Goal: Transaction & Acquisition: Purchase product/service

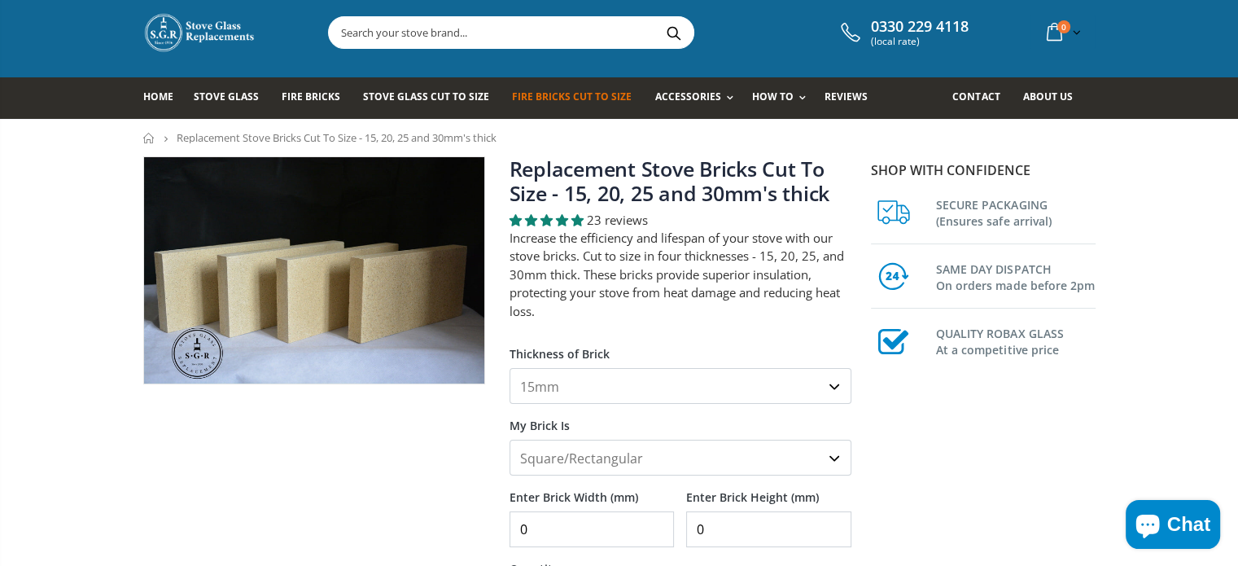
scroll to position [130, 0]
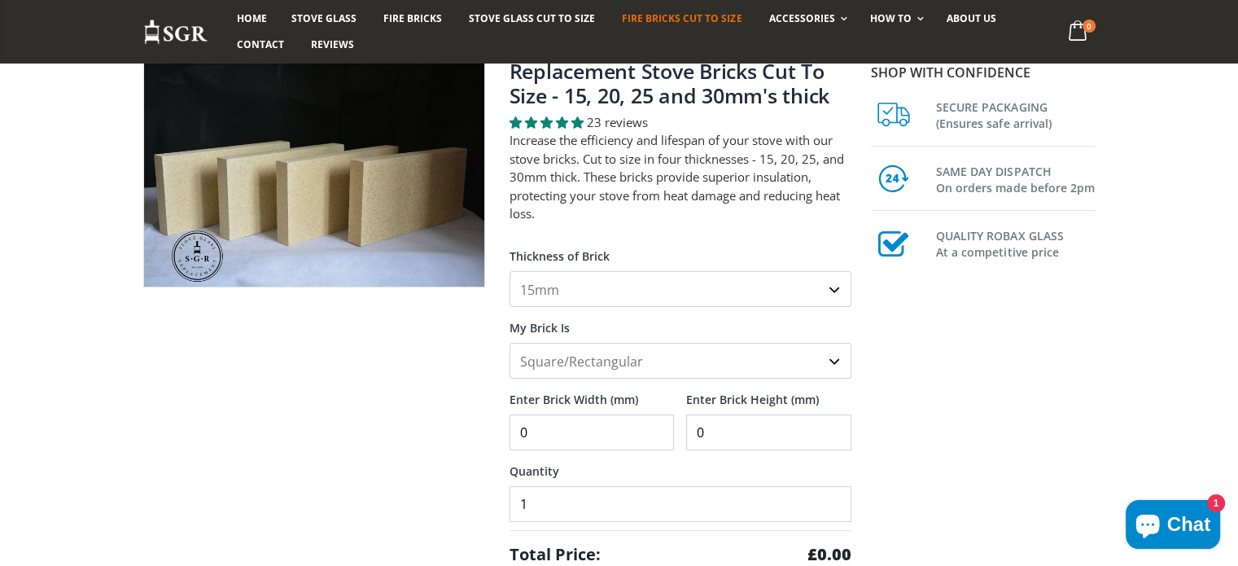
click at [830, 287] on select "15mm 20mm 25mm 30mm" at bounding box center [681, 289] width 342 height 36
select select "25mm"
click at [510, 271] on select "15mm 20mm 25mm 30mm" at bounding box center [681, 289] width 342 height 36
click at [710, 362] on select "Square/Rectangular Shaped (+£8)" at bounding box center [681, 361] width 342 height 36
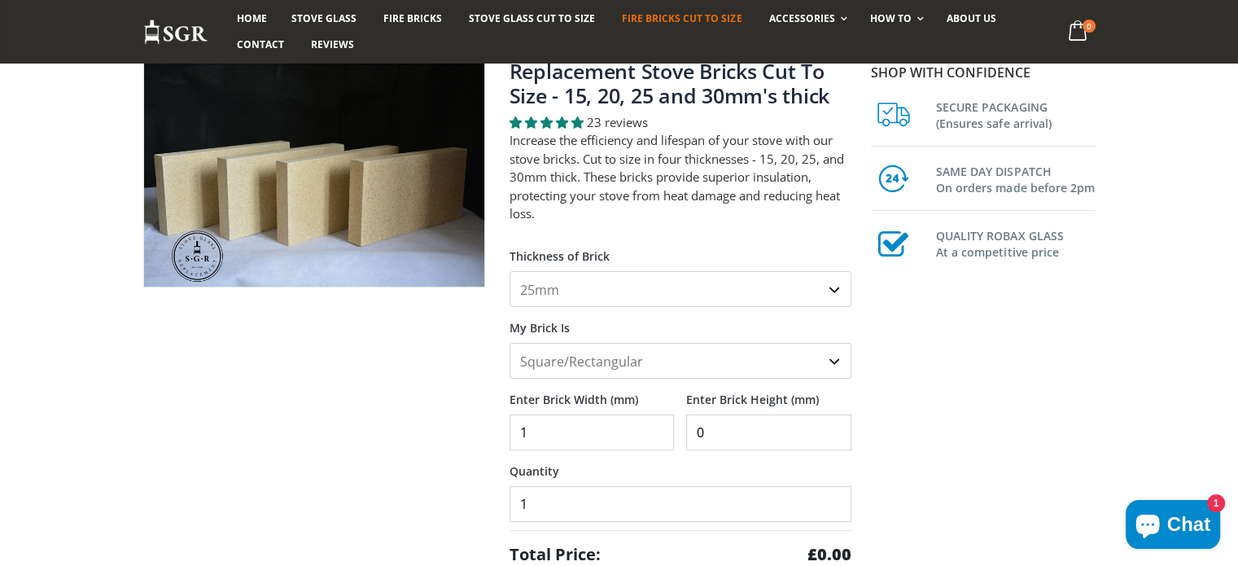
type input "1"
click at [659, 423] on input "1" at bounding box center [592, 432] width 165 height 36
click at [580, 436] on input "1" at bounding box center [592, 432] width 165 height 36
type input "320"
click at [717, 432] on input "0" at bounding box center [768, 432] width 165 height 36
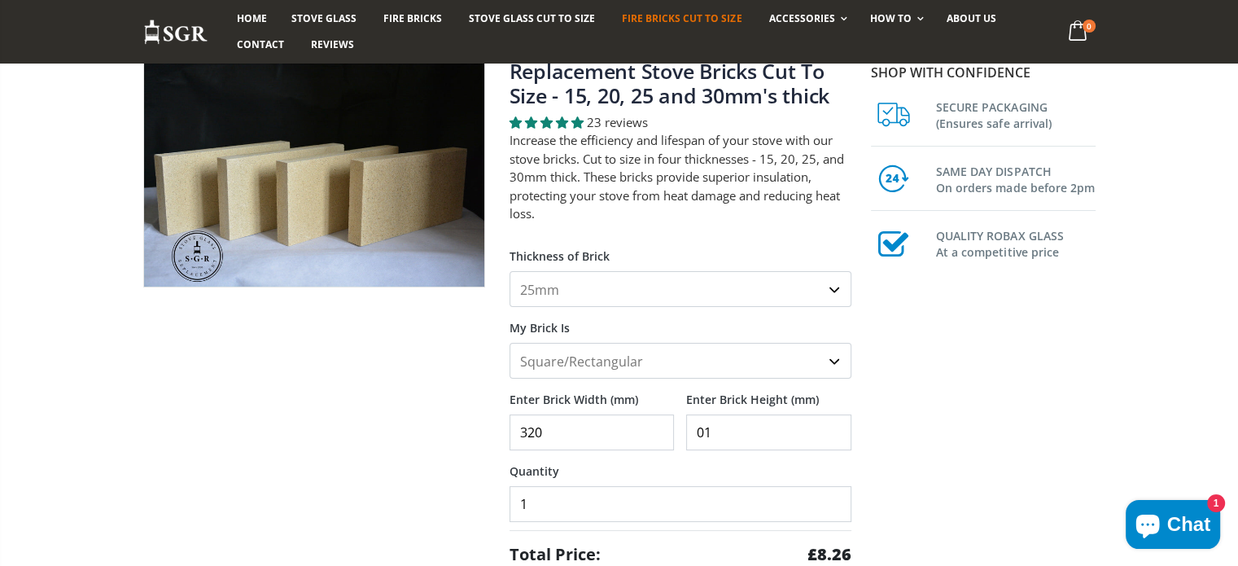
type input "0"
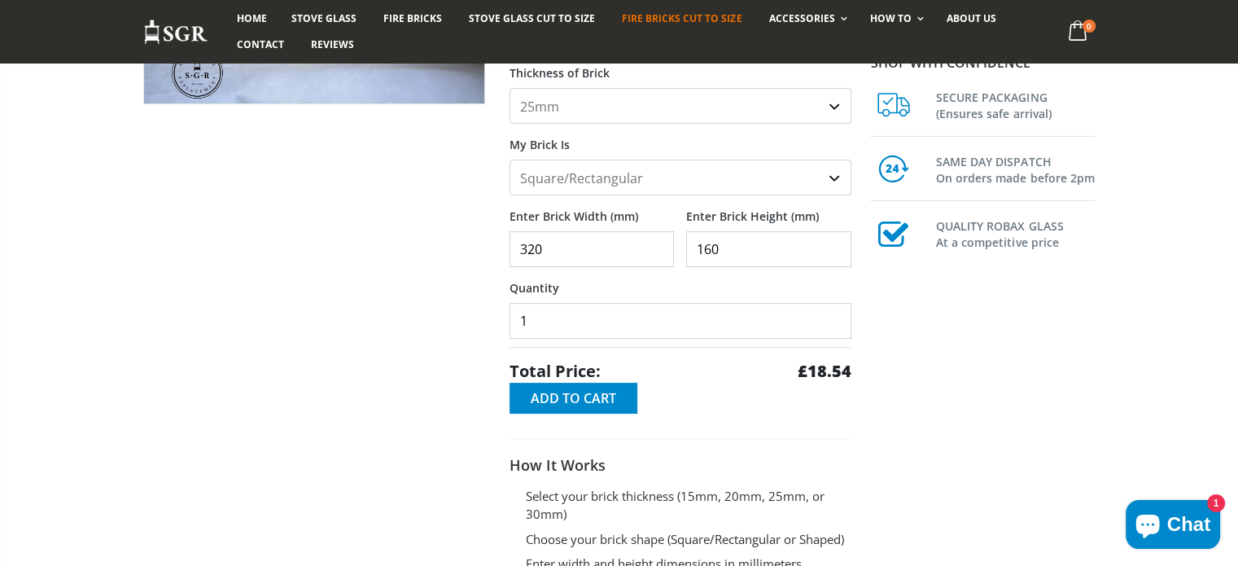
scroll to position [335, 0]
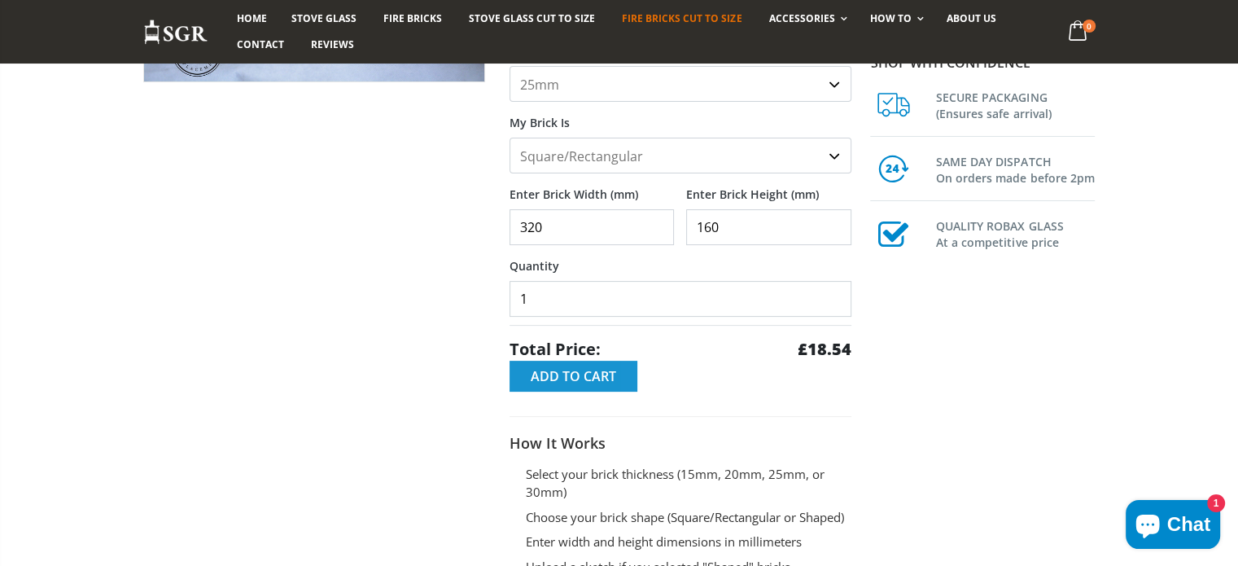
type input "160"
click at [598, 374] on span "Add to Cart" at bounding box center [573, 376] width 85 height 18
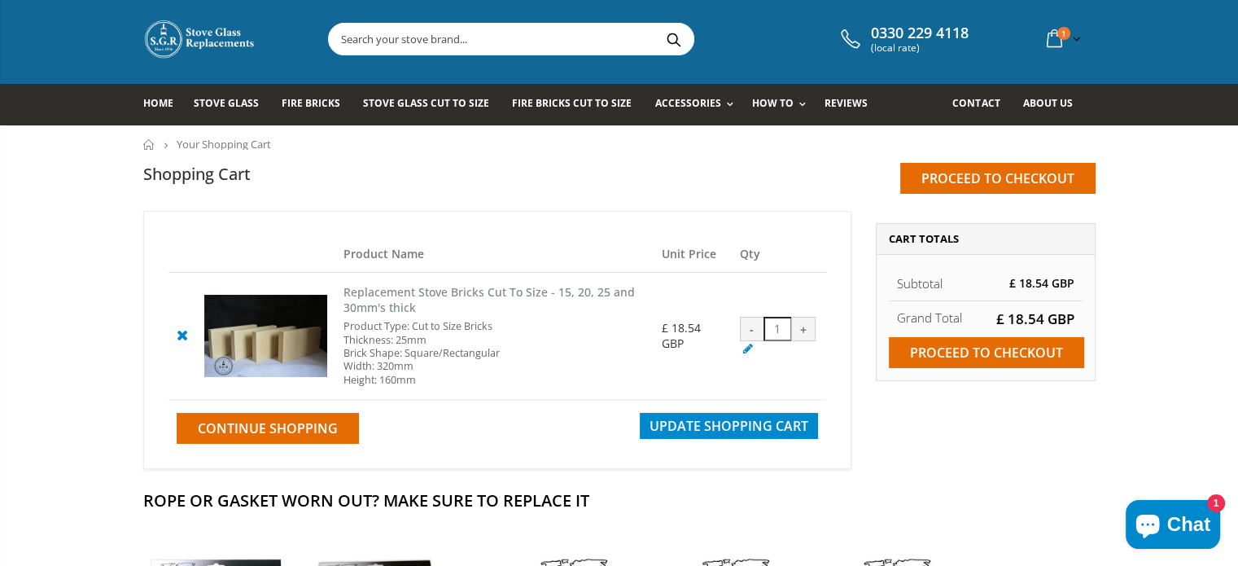
scroll to position [7, 0]
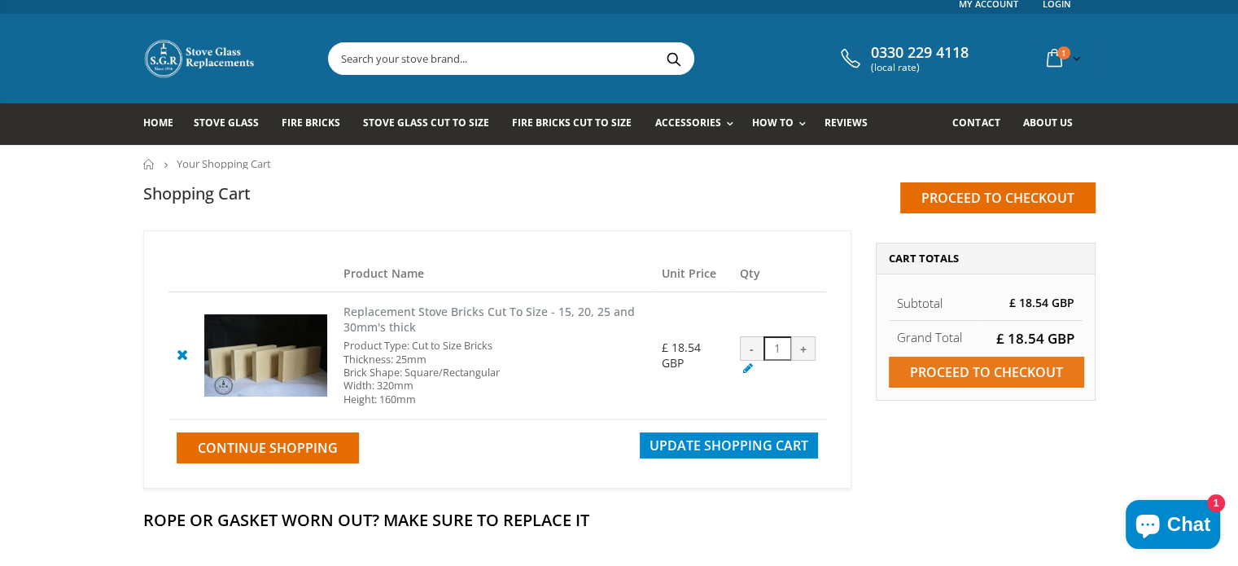
click at [996, 370] on input "Proceed to checkout" at bounding box center [986, 372] width 195 height 31
